Goal: Task Accomplishment & Management: Use online tool/utility

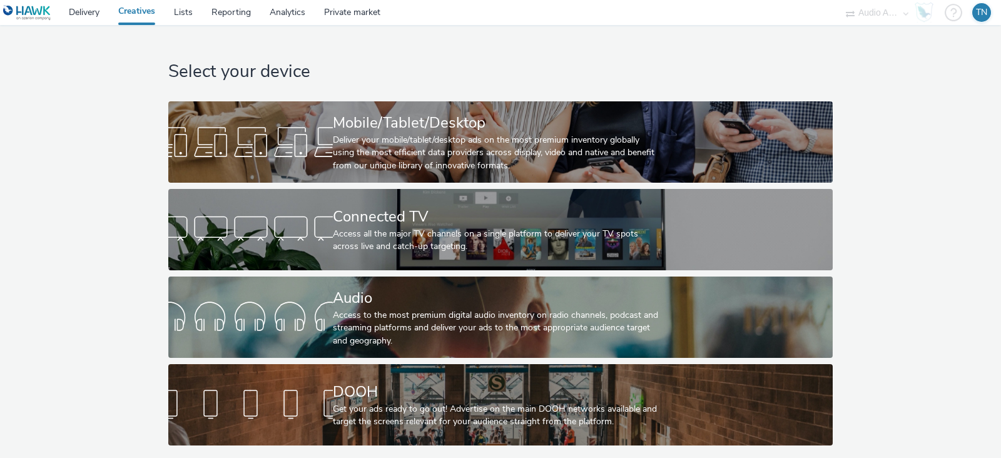
click at [382, 324] on div "Access to the most premium digital audio inventory on radio channels, podcast a…" at bounding box center [498, 328] width 330 height 38
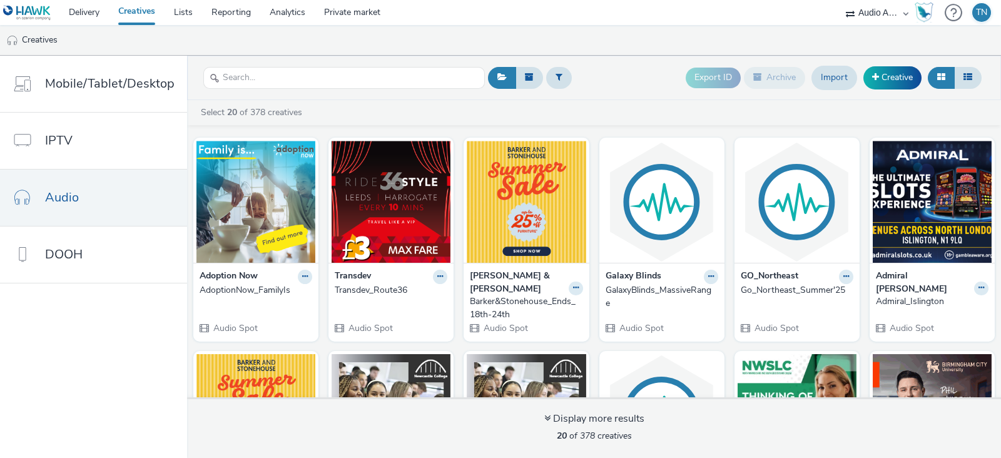
click at [285, 210] on img at bounding box center [256, 202] width 119 height 122
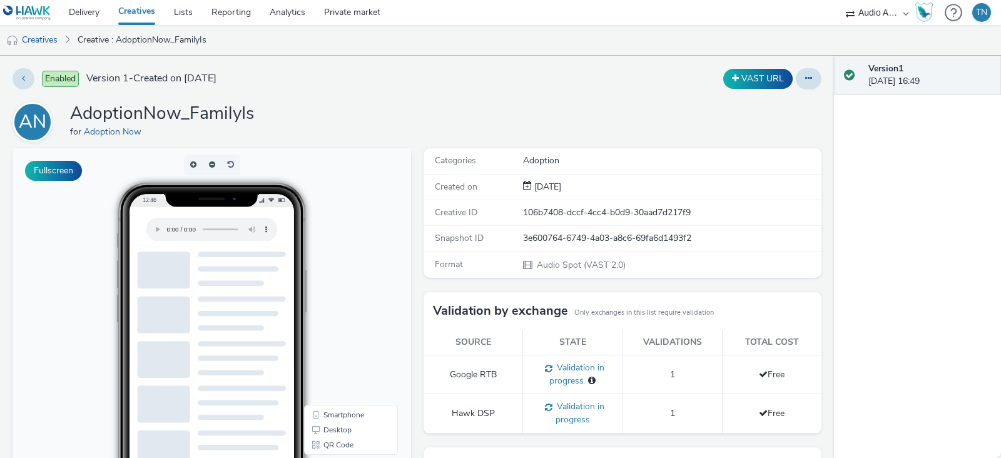
click at [575, 120] on div "AN AdoptionNow_FamilyIs for Adoption Now" at bounding box center [417, 122] width 809 height 40
click at [805, 81] on icon at bounding box center [808, 78] width 7 height 9
click at [778, 102] on link "Edit" at bounding box center [775, 103] width 94 height 25
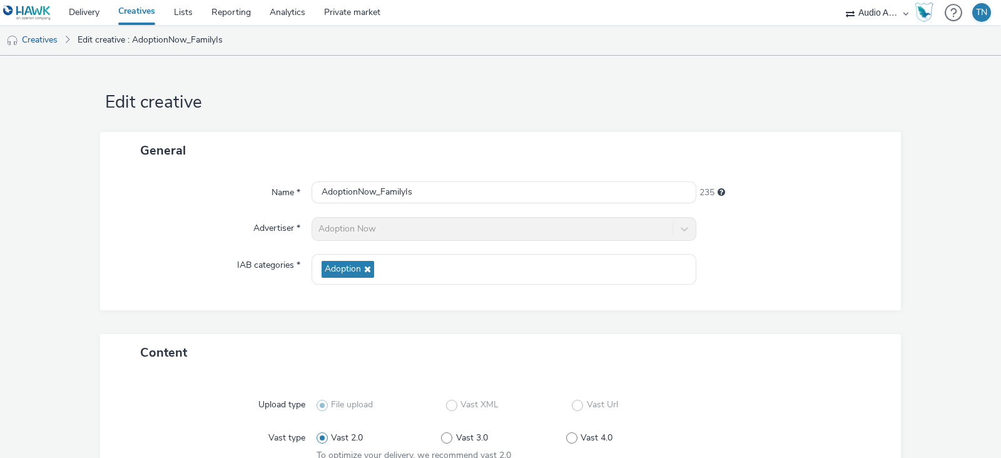
click at [49, 39] on link "Creatives" at bounding box center [32, 40] width 64 height 30
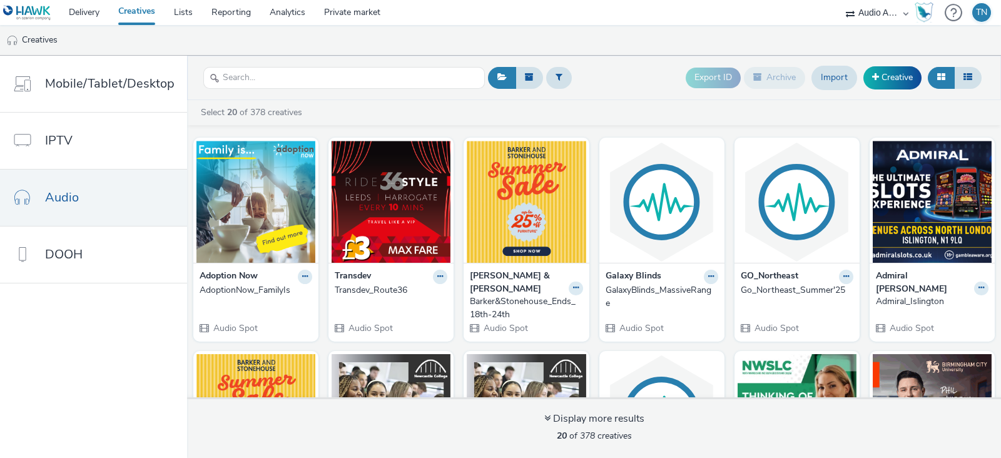
click at [308, 278] on icon at bounding box center [305, 277] width 6 height 8
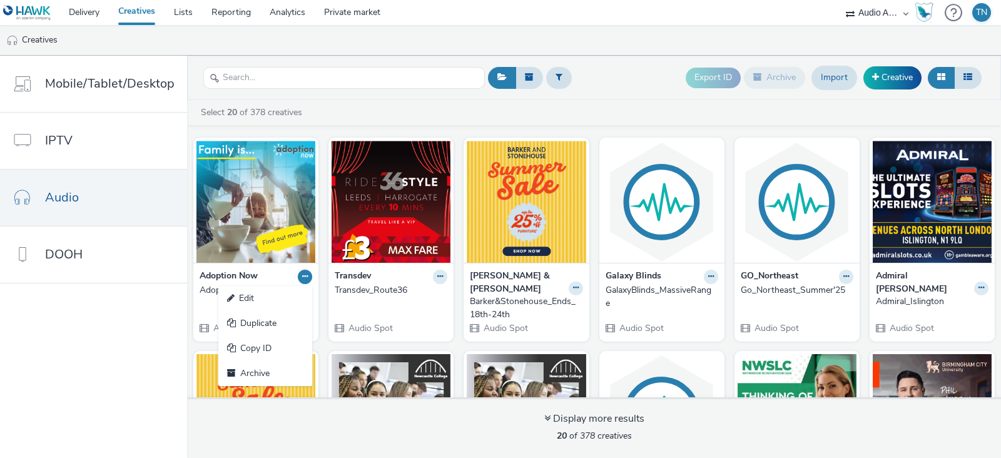
click at [273, 326] on link "Duplicate" at bounding box center [265, 323] width 94 height 25
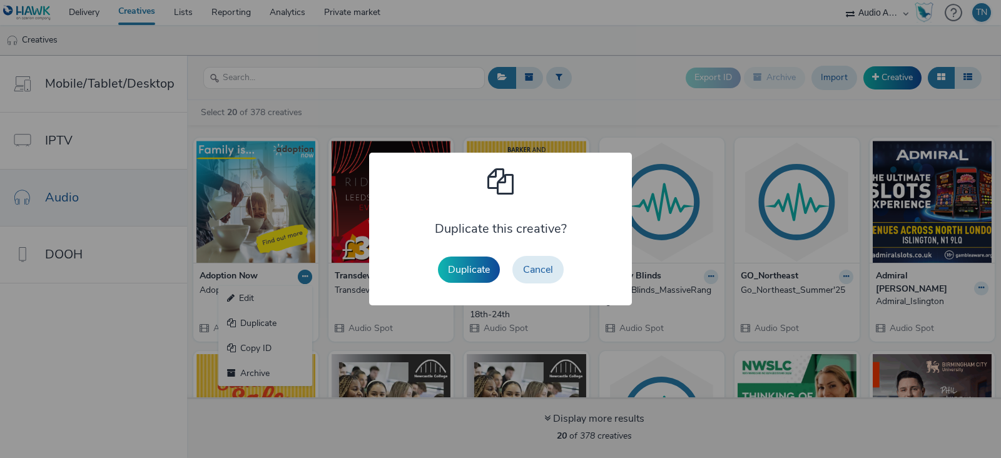
click at [484, 262] on button "Duplicate" at bounding box center [469, 270] width 62 height 26
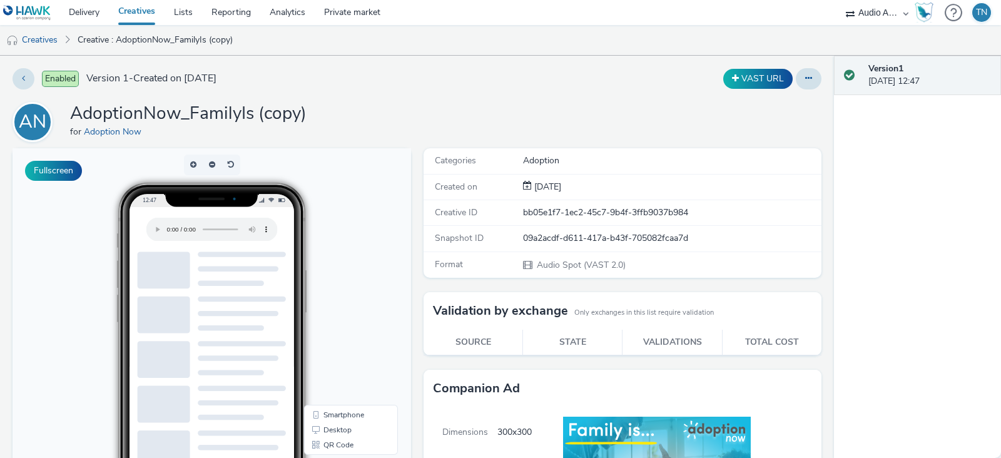
click at [799, 85] on button at bounding box center [809, 78] width 26 height 21
click at [776, 108] on link "Edit" at bounding box center [775, 103] width 94 height 25
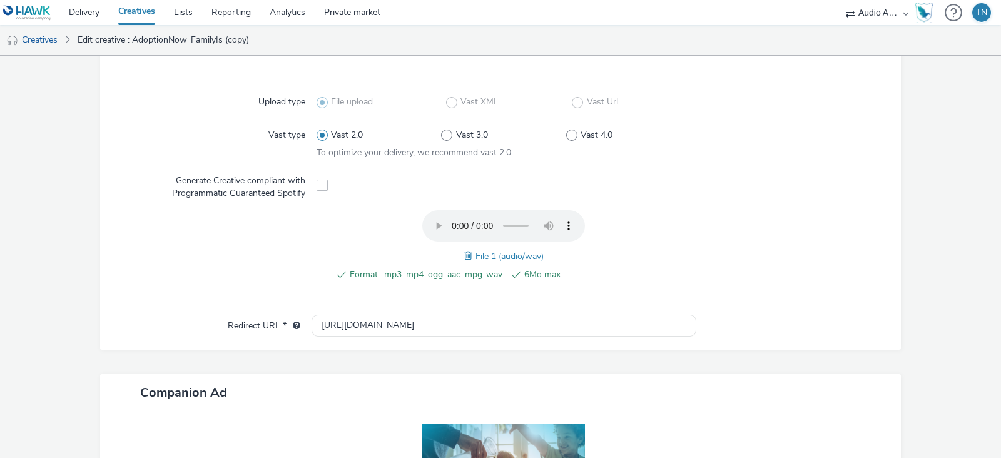
scroll to position [328, 0]
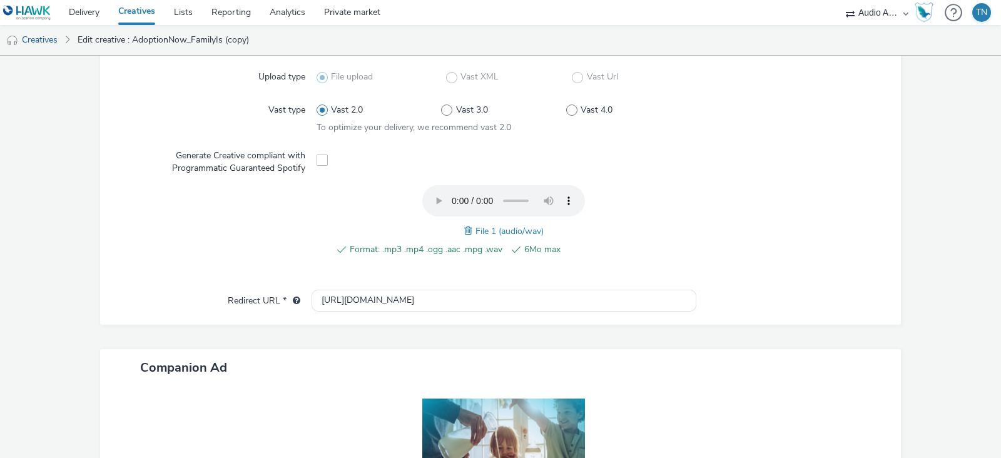
click at [464, 227] on span at bounding box center [469, 231] width 11 height 14
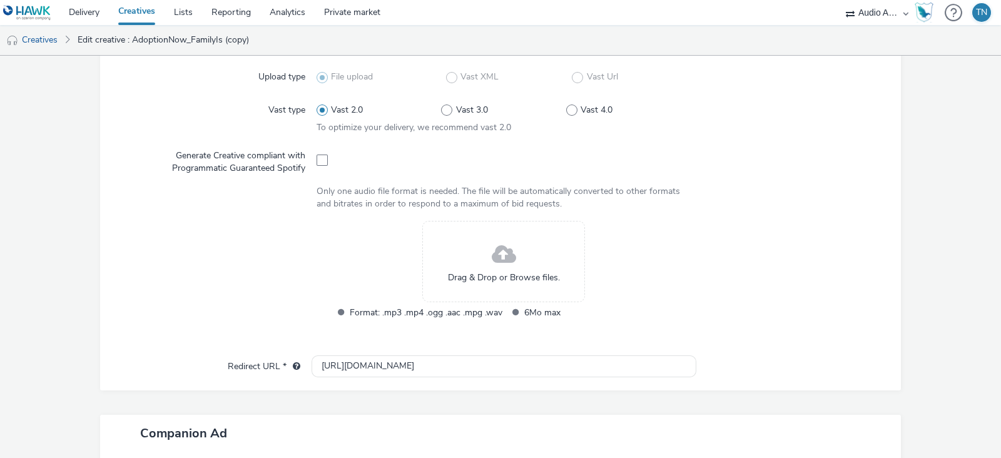
click at [481, 252] on div "Drag & Drop or Browse files." at bounding box center [503, 261] width 163 height 81
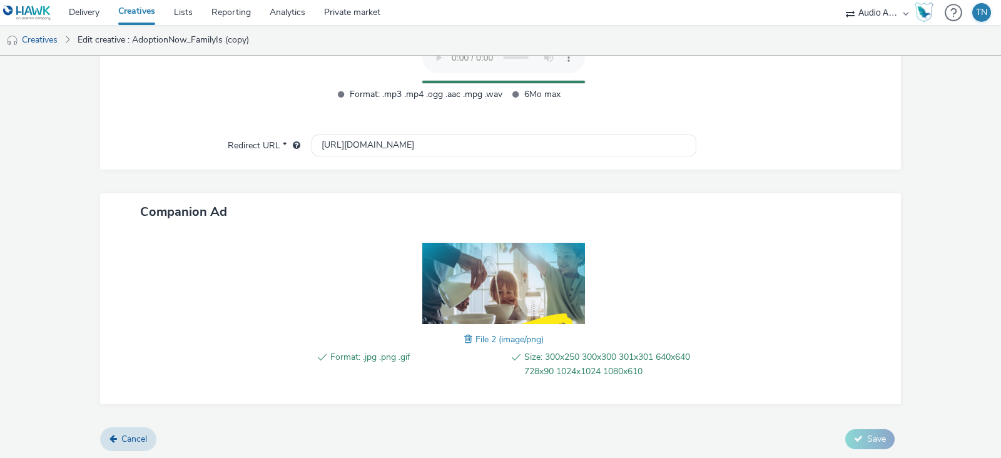
scroll to position [472, 0]
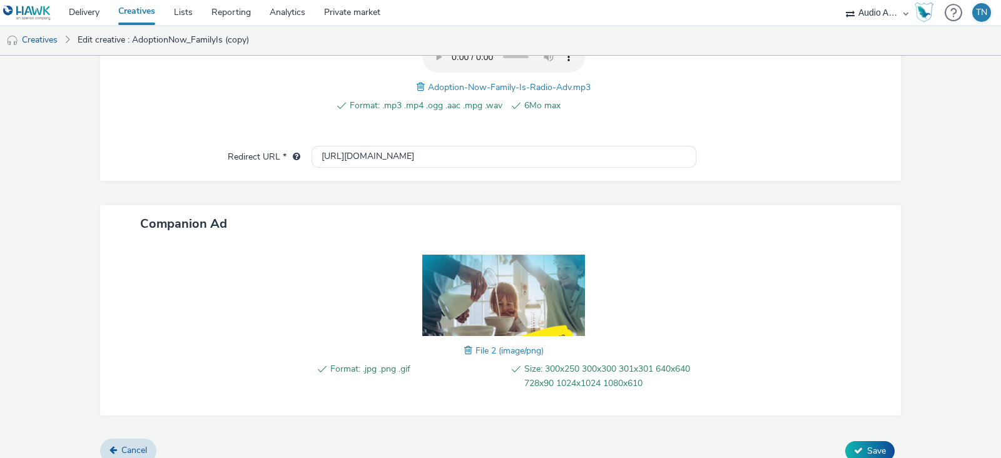
click at [867, 445] on span "Save" at bounding box center [876, 451] width 19 height 12
